Goal: Transaction & Acquisition: Purchase product/service

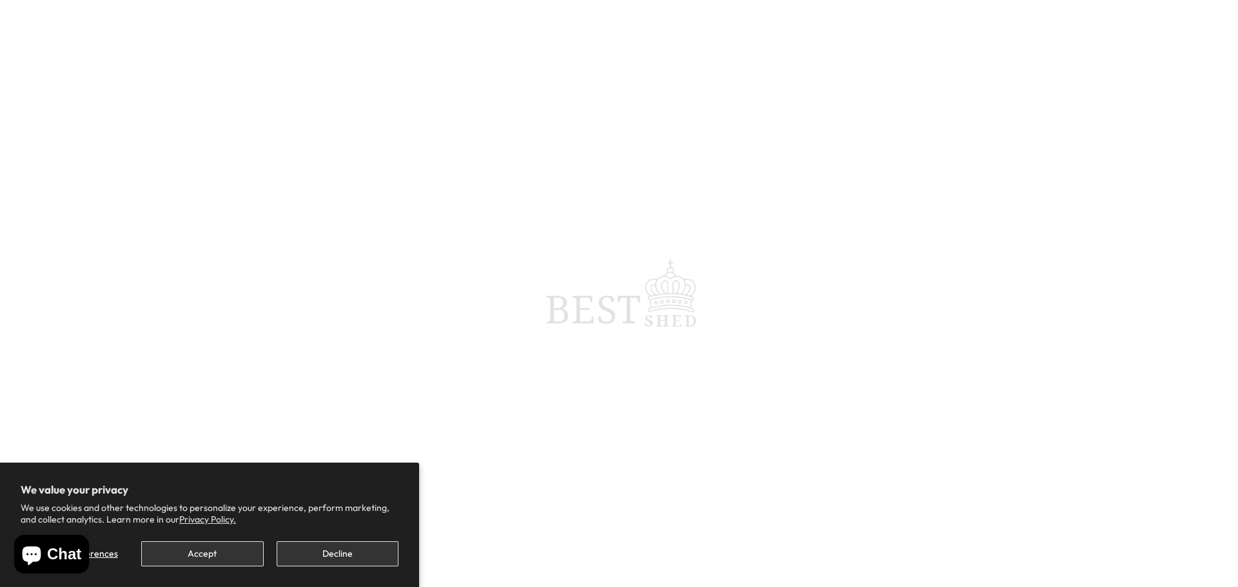
scroll to position [322, 0]
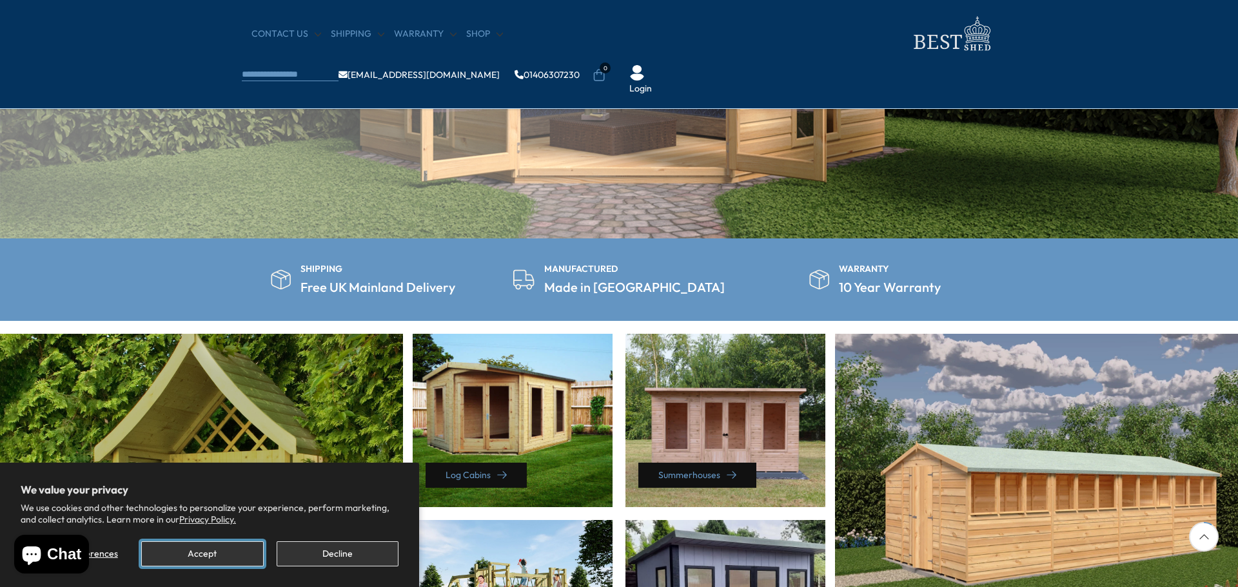
click at [179, 552] on button "Accept" at bounding box center [202, 554] width 122 height 25
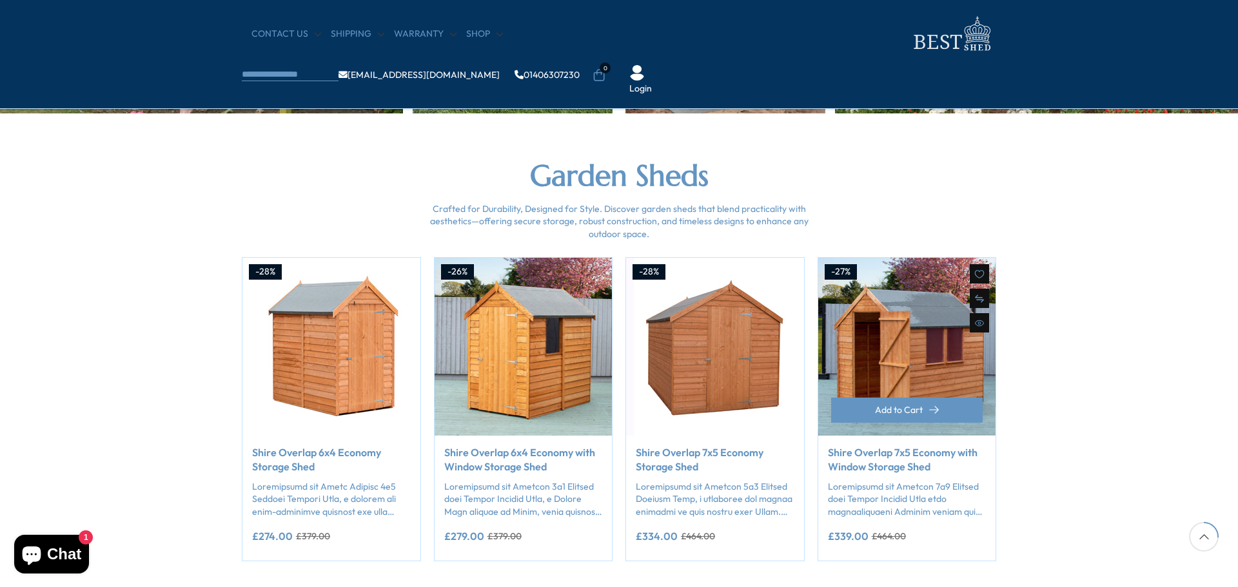
scroll to position [967, 0]
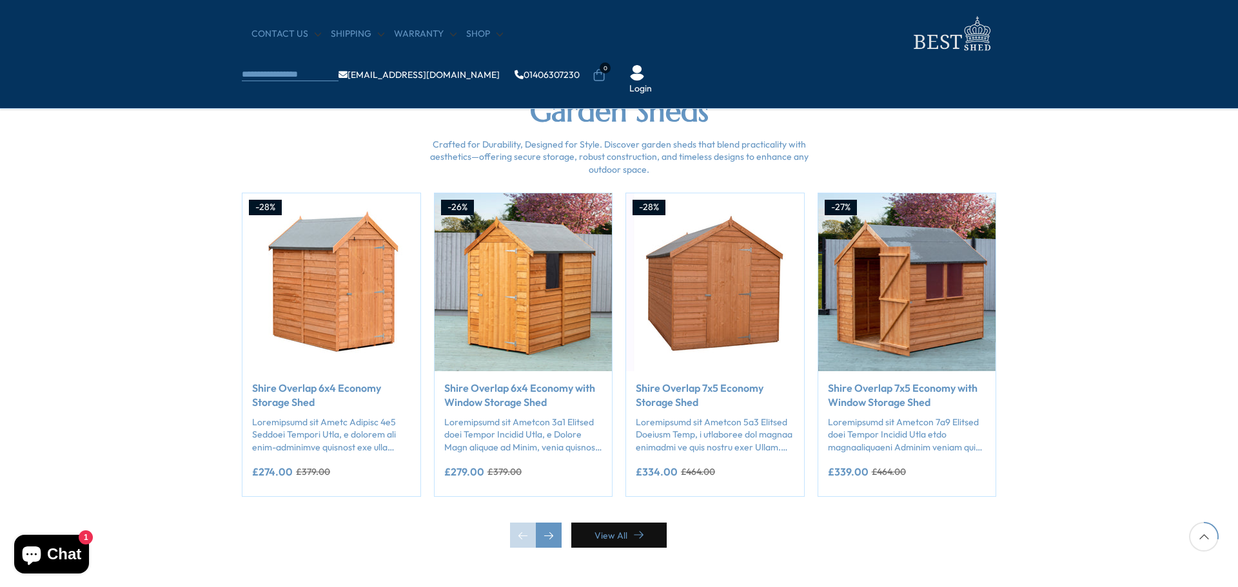
click at [631, 543] on link "View All" at bounding box center [618, 535] width 95 height 25
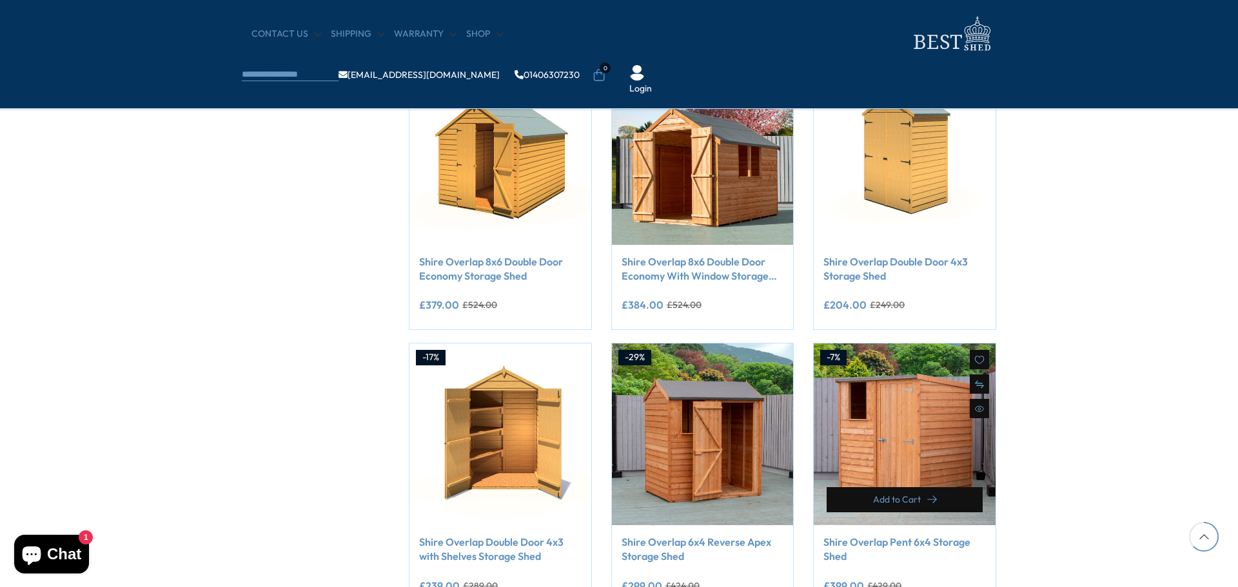
scroll to position [903, 0]
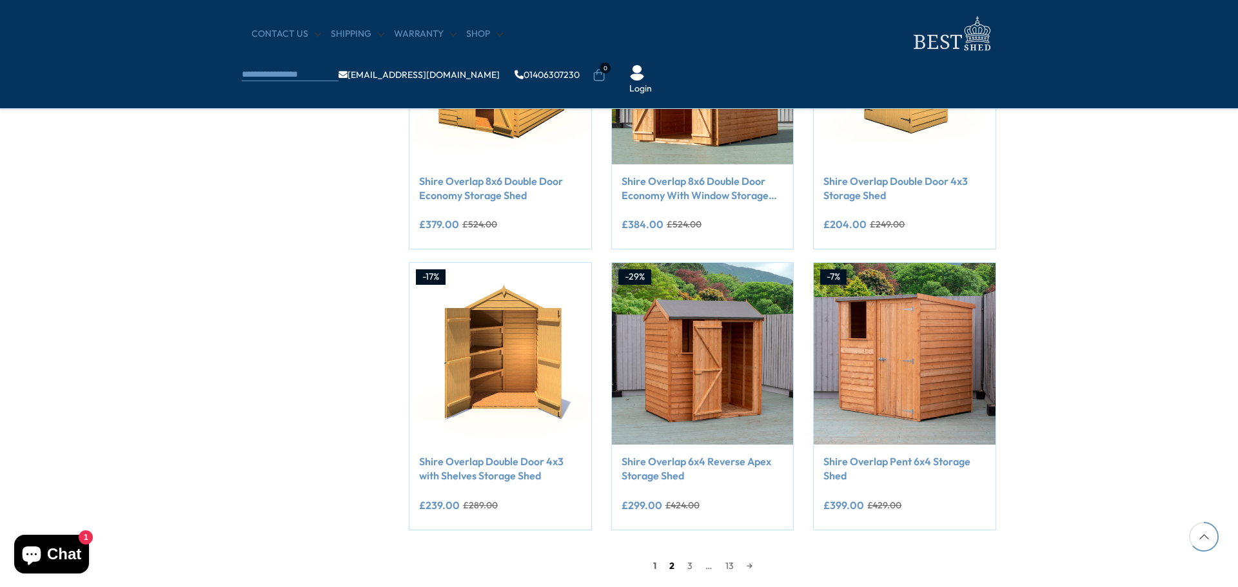
click at [672, 568] on link "2" at bounding box center [672, 565] width 18 height 19
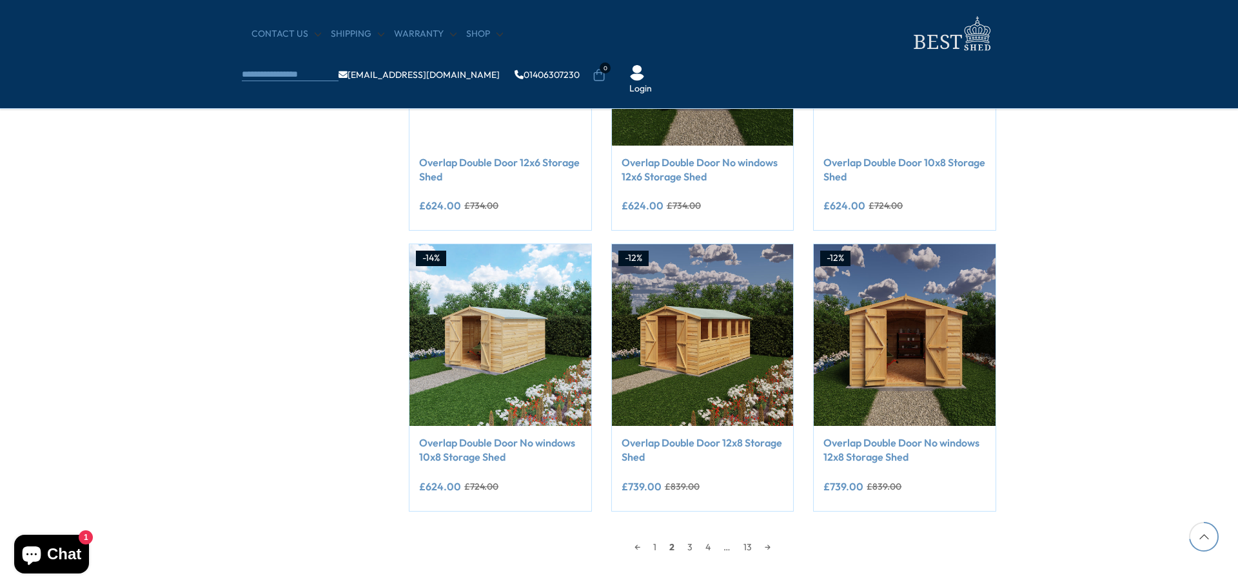
scroll to position [1019, 0]
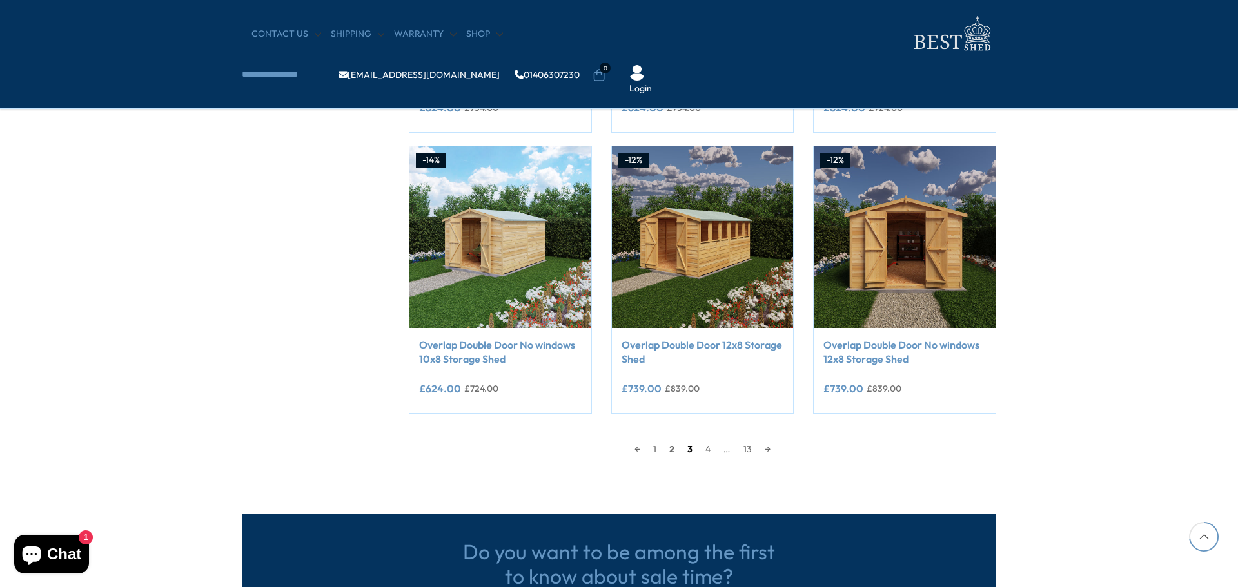
click at [689, 449] on link "3" at bounding box center [690, 449] width 18 height 19
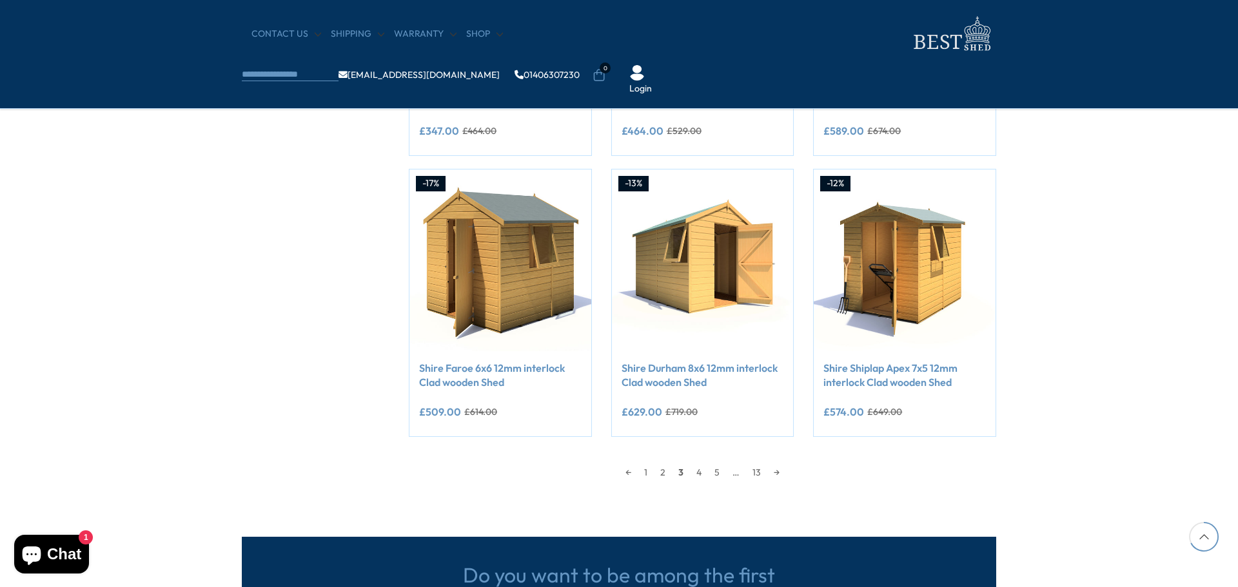
scroll to position [1019, 0]
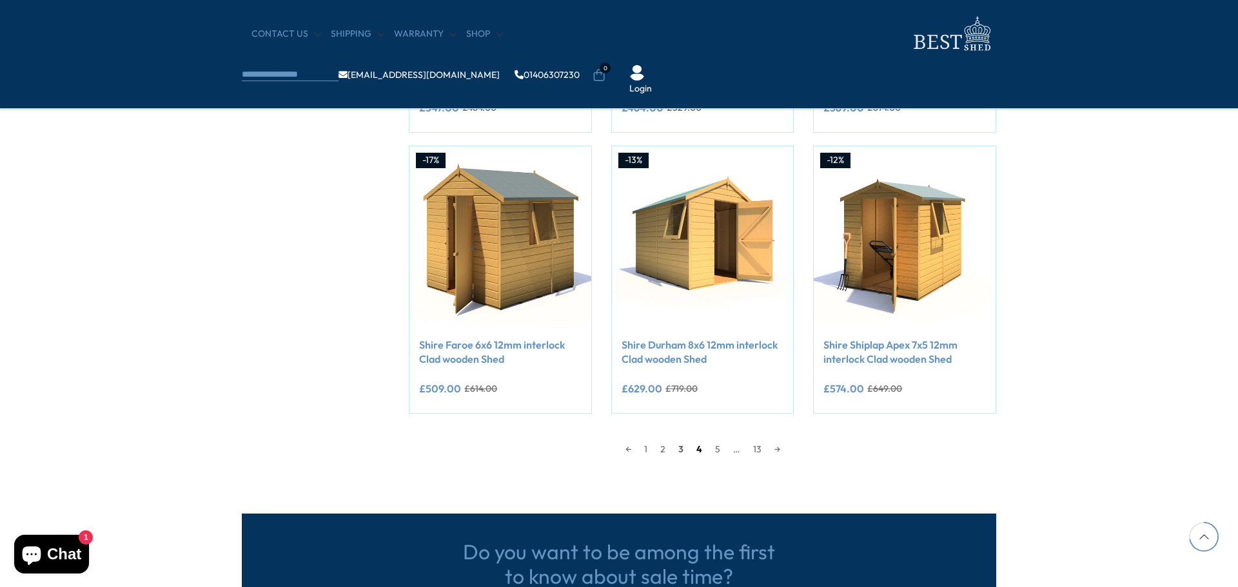
click at [702, 449] on link "4" at bounding box center [699, 449] width 19 height 19
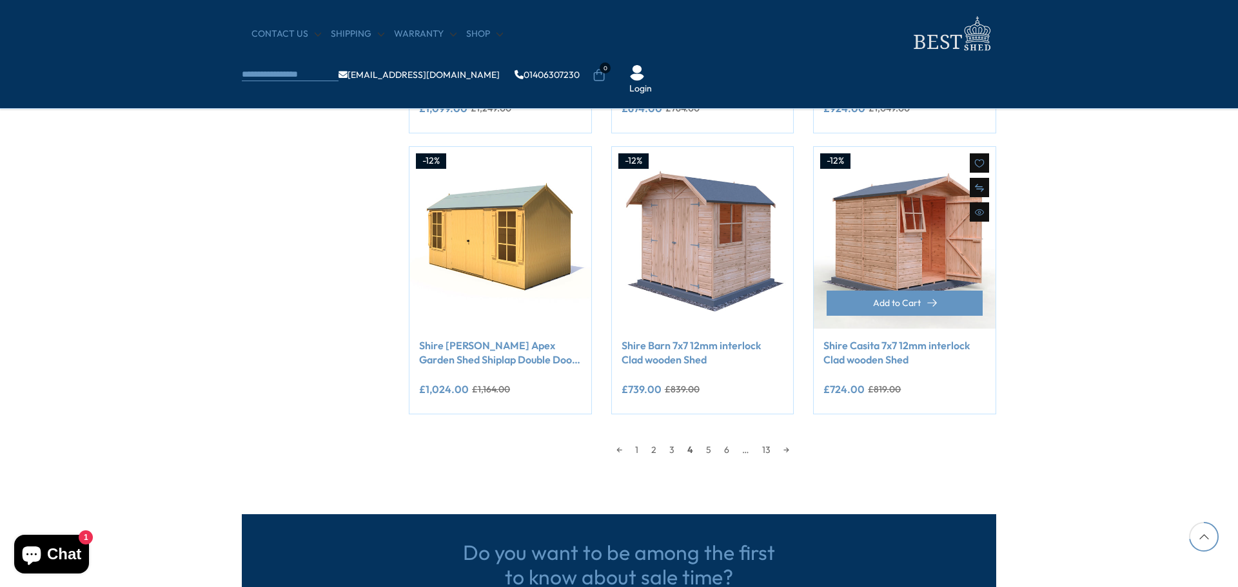
scroll to position [1019, 0]
